Goal: Task Accomplishment & Management: Manage account settings

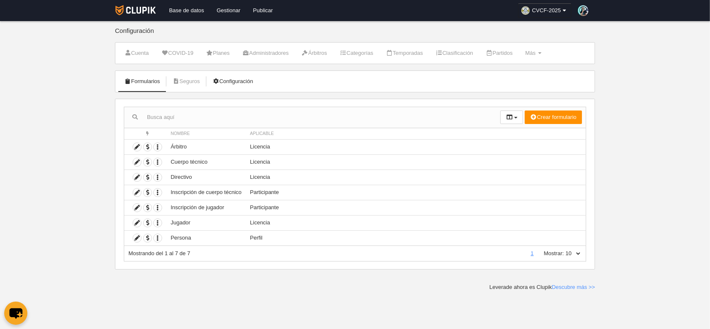
click at [229, 86] on link "Configuración" at bounding box center [233, 81] width 50 height 13
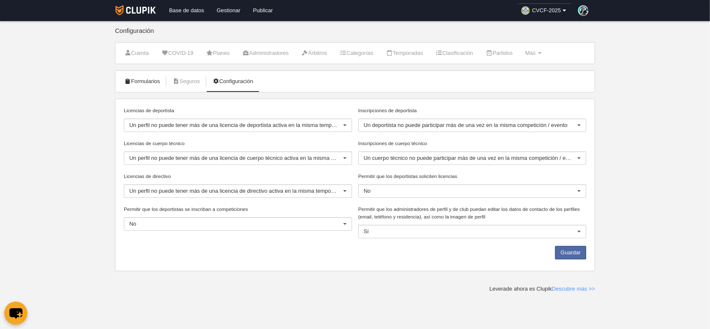
click at [135, 78] on link "Formularios" at bounding box center [142, 81] width 45 height 13
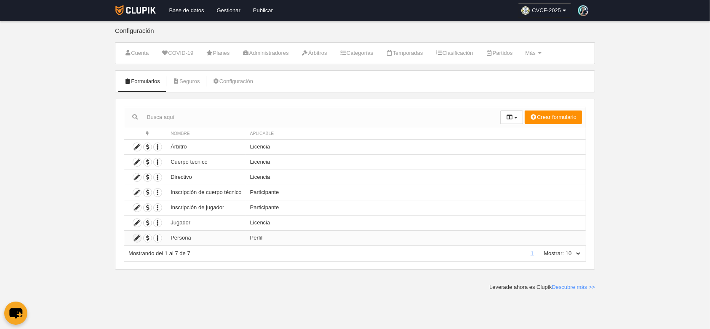
click at [138, 235] on icon at bounding box center [137, 238] width 8 height 8
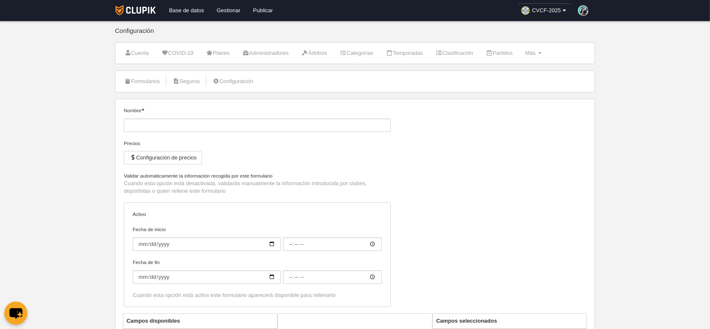
type input "Persona"
checkbox input "true"
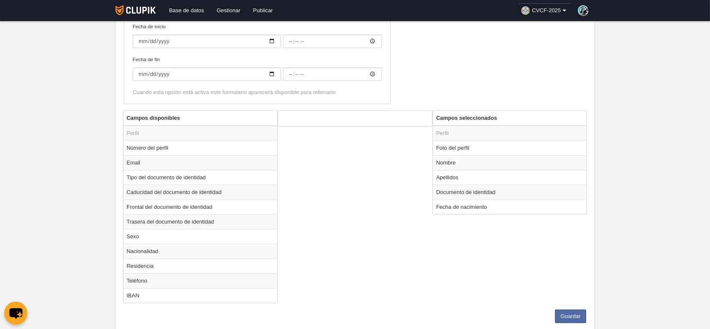
scroll to position [225, 0]
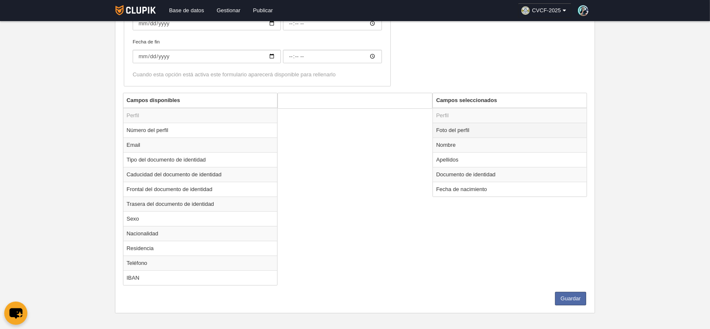
click at [507, 130] on td "Foto del perfil" at bounding box center [510, 130] width 154 height 15
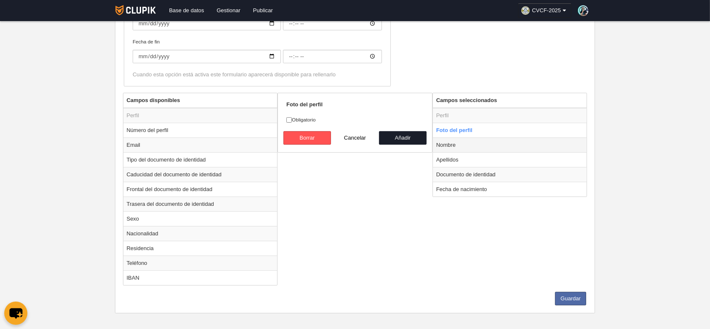
click at [502, 142] on td "Nombre" at bounding box center [510, 144] width 154 height 15
radio input "false"
radio input "true"
checkbox input "true"
click at [495, 157] on td "Apellidos" at bounding box center [510, 159] width 154 height 15
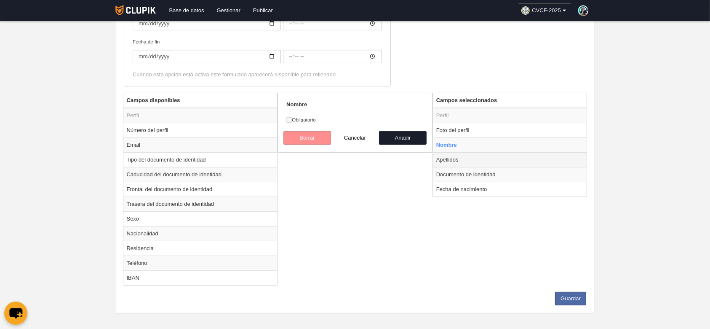
radio input "false"
radio input "true"
click at [289, 120] on input "Obligatorio" at bounding box center [288, 119] width 5 height 5
checkbox input "true"
click at [529, 172] on td "Documento de identidad" at bounding box center [510, 174] width 154 height 15
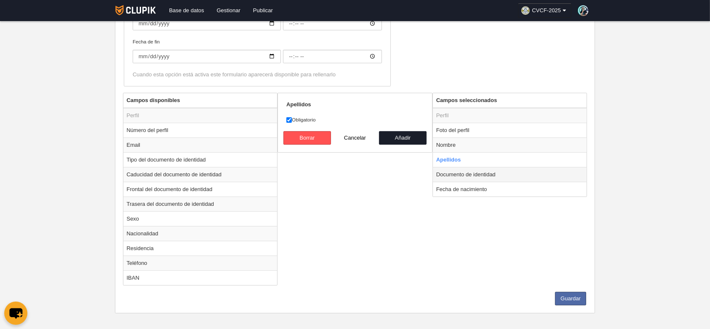
radio input "false"
click at [511, 187] on td "Fecha de nacimiento" at bounding box center [510, 189] width 154 height 15
radio input "false"
radio input "true"
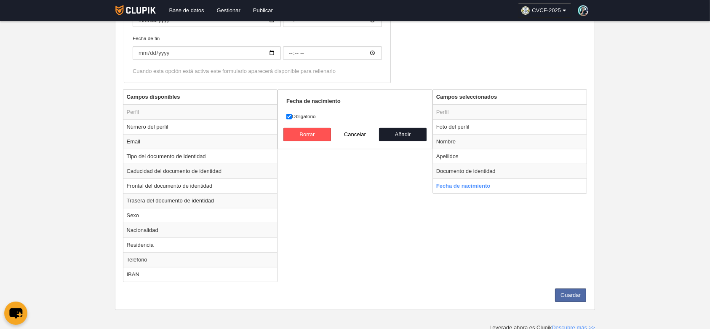
scroll to position [229, 0]
click at [566, 287] on button "Guardar" at bounding box center [570, 293] width 31 height 13
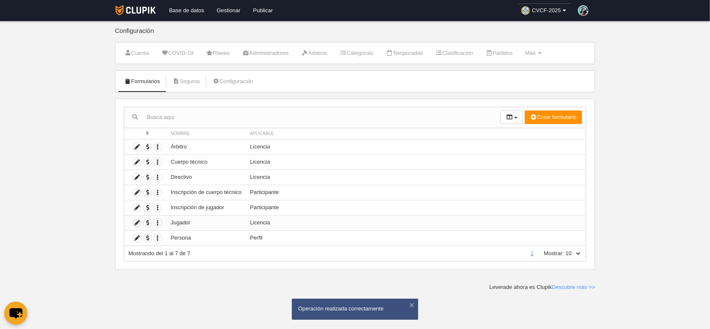
click at [138, 222] on icon at bounding box center [137, 223] width 8 height 8
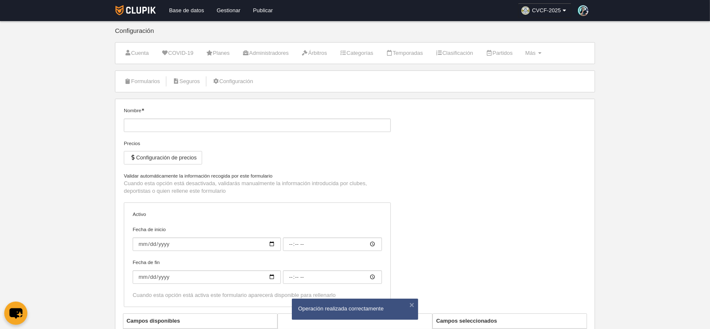
type input "Jugador"
checkbox input "true"
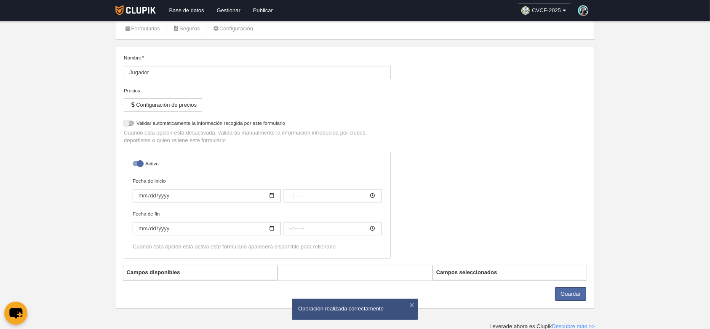
select select "selected"
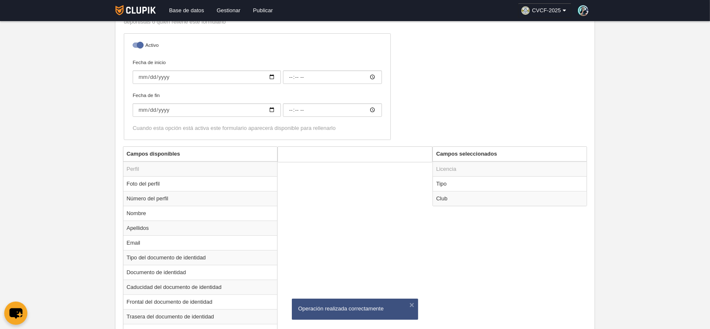
scroll to position [221, 0]
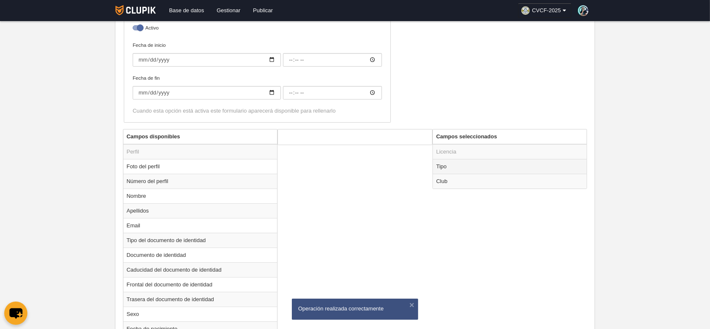
click at [484, 164] on td "Tipo" at bounding box center [510, 166] width 154 height 15
radio input "true"
select select "player"
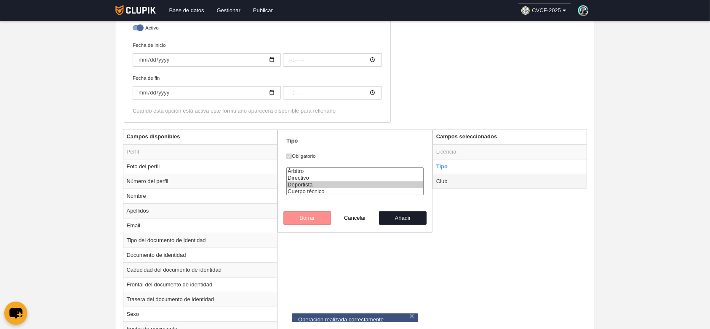
click at [470, 183] on td "Club" at bounding box center [510, 181] width 154 height 15
radio input "false"
radio input "true"
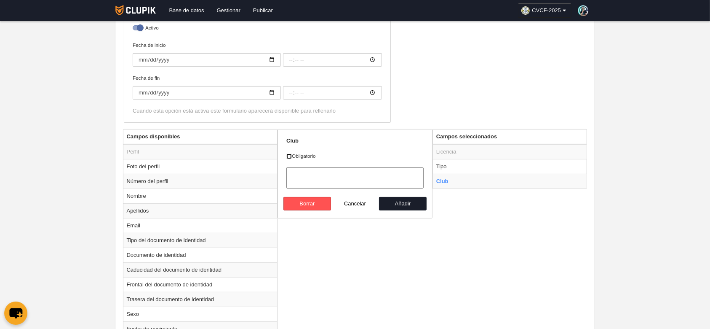
click at [289, 154] on input "Obligatorio" at bounding box center [288, 155] width 5 height 5
checkbox input "true"
click at [404, 200] on button "Añadir" at bounding box center [403, 203] width 48 height 13
radio input "false"
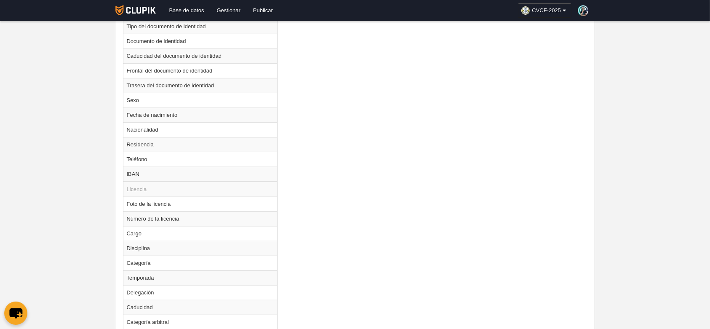
scroll to position [482, 0]
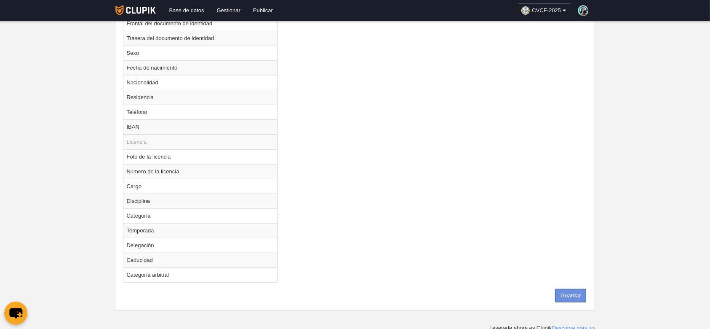
click at [579, 294] on button "Guardar" at bounding box center [570, 295] width 31 height 13
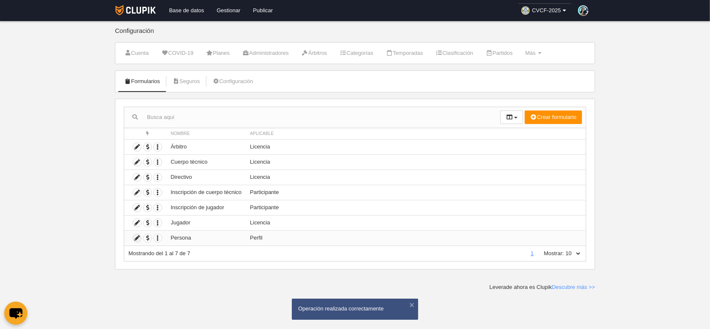
click at [136, 240] on icon at bounding box center [137, 238] width 8 height 8
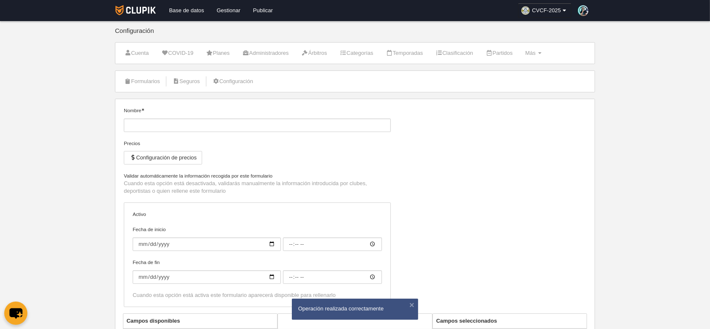
type input "Persona"
checkbox input "true"
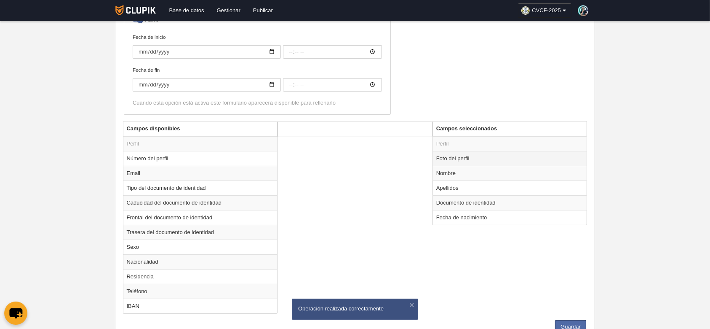
scroll to position [221, 0]
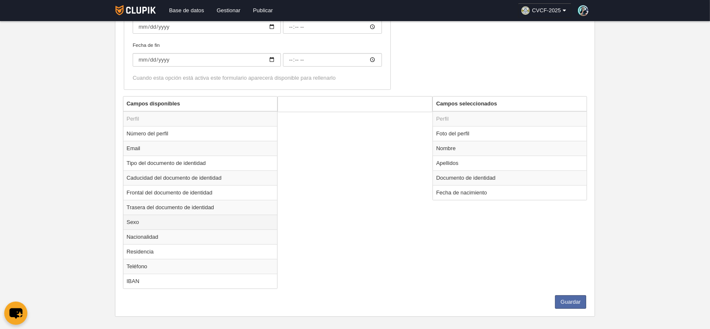
click at [165, 221] on td "Sexo" at bounding box center [200, 221] width 154 height 15
radio input "true"
select select
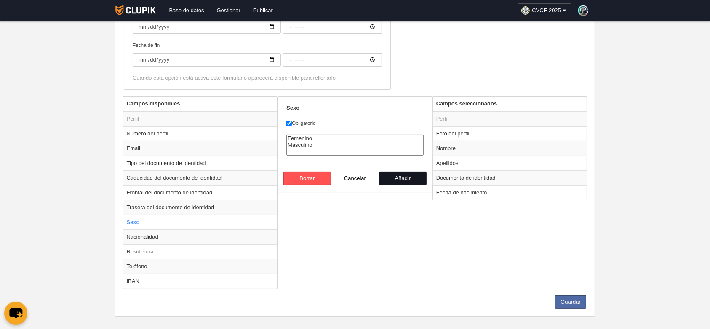
click at [402, 178] on button "Añadir" at bounding box center [403, 177] width 48 height 13
radio input "false"
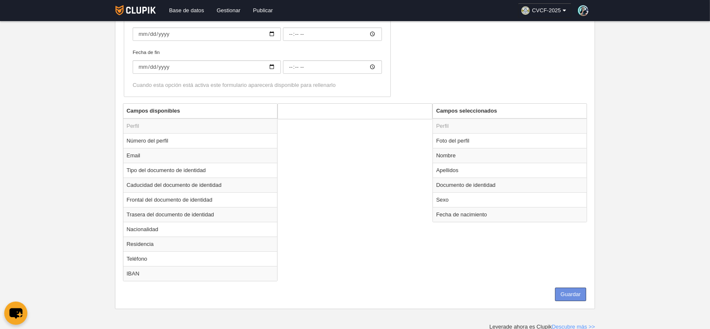
click at [578, 294] on button "Guardar" at bounding box center [570, 293] width 31 height 13
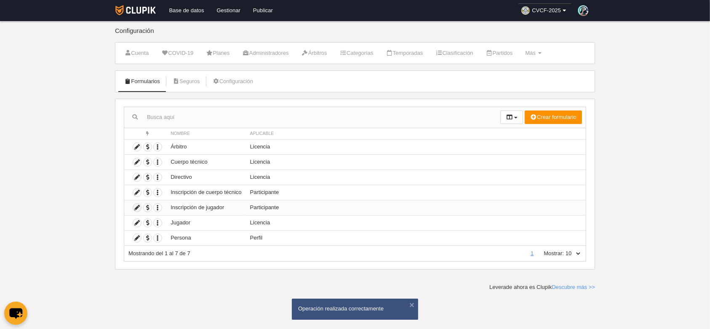
click at [136, 208] on icon at bounding box center [137, 207] width 8 height 8
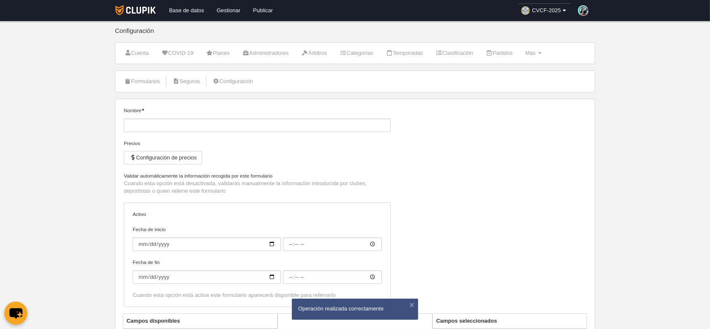
type input "Inscripción de jugador"
checkbox input "true"
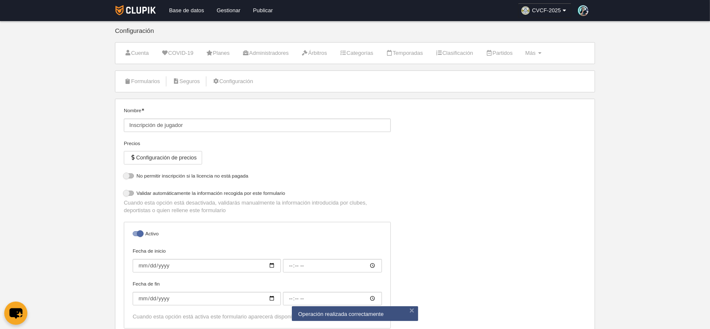
select select "selected"
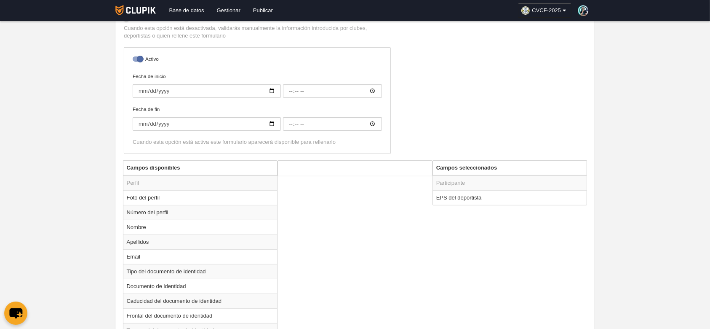
scroll to position [225, 0]
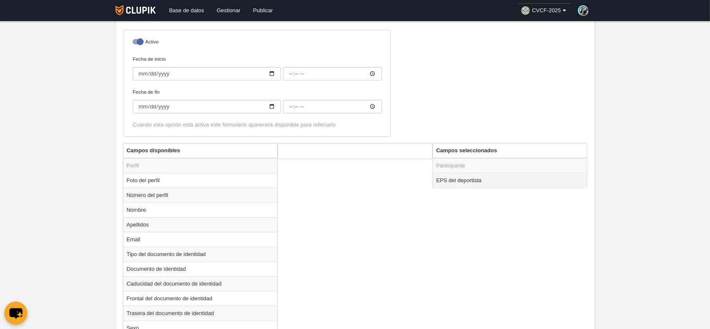
click at [529, 183] on td "EPS del deportista" at bounding box center [510, 180] width 154 height 15
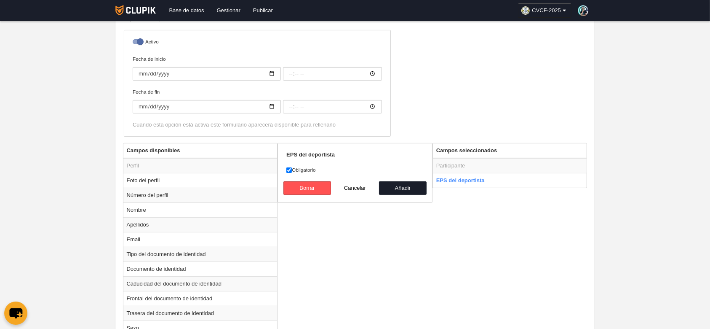
click at [363, 188] on button "Cancelar" at bounding box center [355, 187] width 48 height 13
radio input "false"
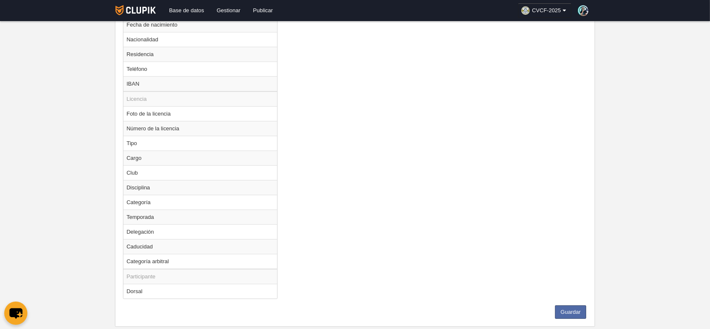
scroll to position [559, 0]
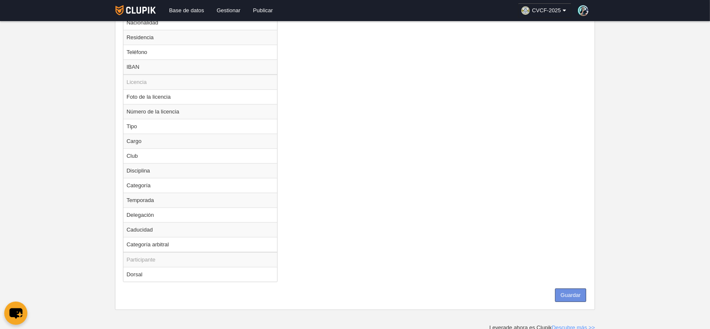
click at [578, 297] on button "Guardar" at bounding box center [570, 294] width 31 height 13
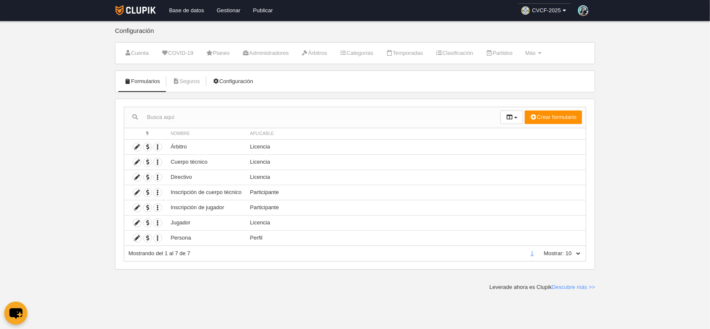
click at [244, 85] on link "Configuración" at bounding box center [233, 81] width 50 height 13
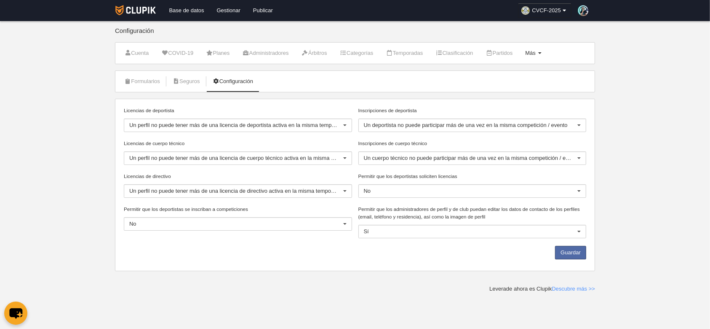
click at [536, 53] on span "Más" at bounding box center [530, 53] width 11 height 6
click at [501, 115] on link "Cargos" at bounding box center [506, 113] width 78 height 13
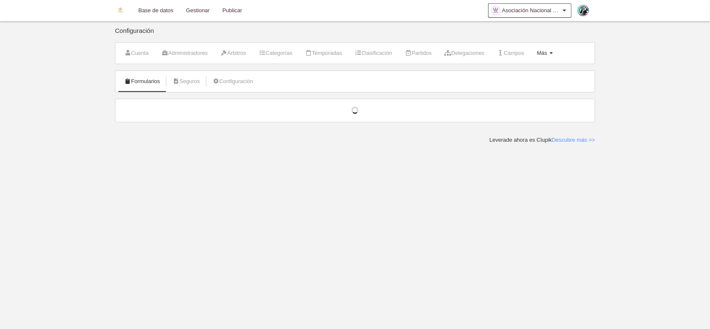
click at [548, 52] on span "Más" at bounding box center [542, 53] width 11 height 6
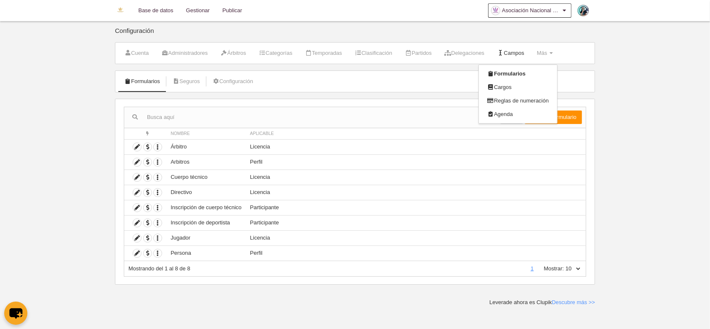
click at [520, 53] on link "Campos" at bounding box center [510, 53] width 37 height 13
